Goal: Information Seeking & Learning: Find specific fact

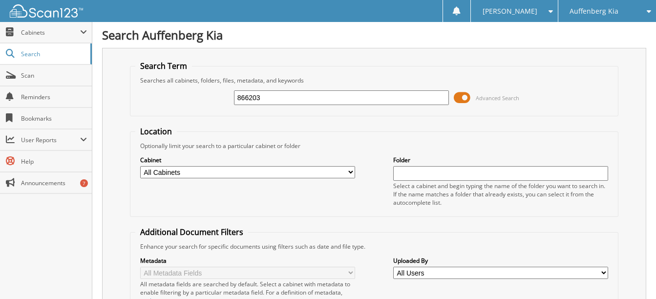
drag, startPoint x: 268, startPoint y: 97, endPoint x: 217, endPoint y: 95, distance: 50.3
click at [217, 95] on div "866203 Advanced Search" at bounding box center [374, 97] width 478 height 26
type input "866661"
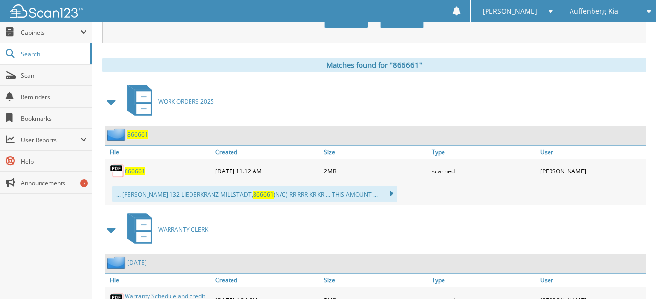
scroll to position [440, 0]
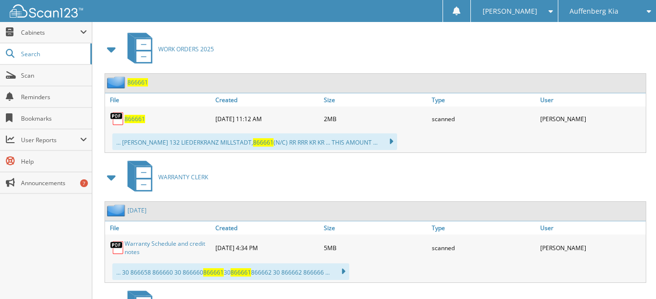
click at [129, 119] on span "866661" at bounding box center [135, 119] width 21 height 8
